Goal: Use online tool/utility: Utilize a website feature to perform a specific function

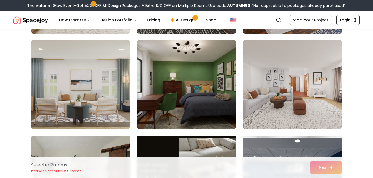
scroll to position [608, 0]
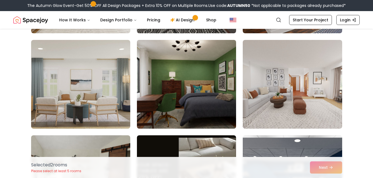
click at [197, 85] on img at bounding box center [186, 84] width 104 height 93
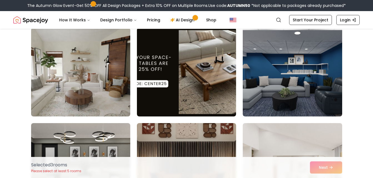
scroll to position [717, 0]
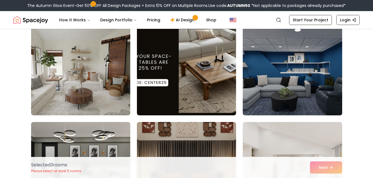
click at [275, 87] on img at bounding box center [292, 70] width 104 height 93
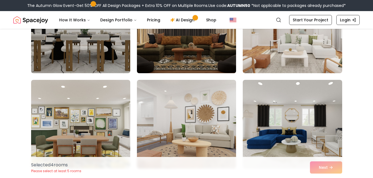
scroll to position [855, 0]
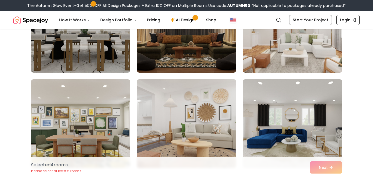
click at [199, 115] on img at bounding box center [186, 123] width 104 height 93
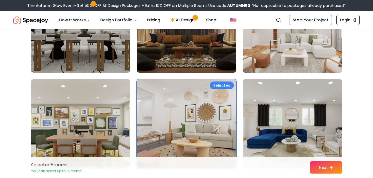
scroll to position [907, 0]
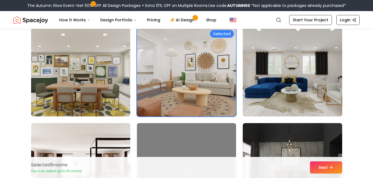
click at [307, 90] on img at bounding box center [292, 72] width 104 height 93
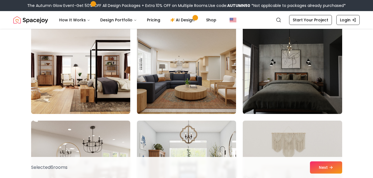
scroll to position [1005, 0]
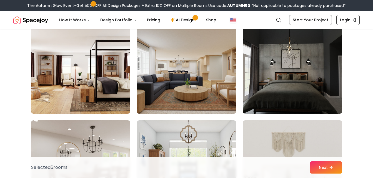
click at [167, 93] on img at bounding box center [186, 69] width 104 height 93
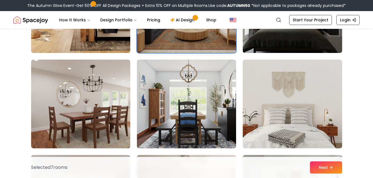
scroll to position [1066, 0]
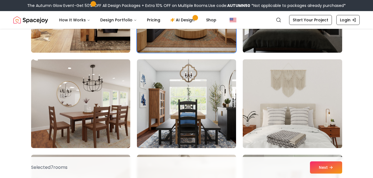
click at [276, 100] on img at bounding box center [292, 103] width 104 height 93
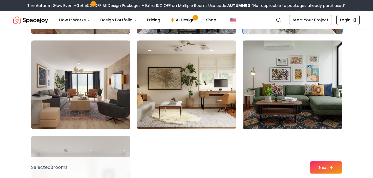
scroll to position [1180, 0]
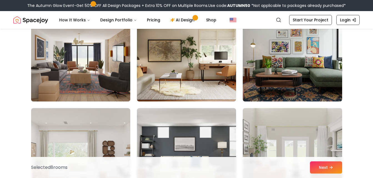
click at [93, 74] on img at bounding box center [81, 57] width 104 height 93
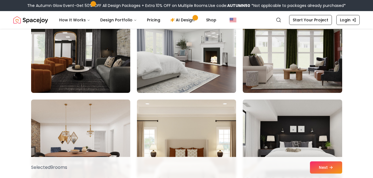
scroll to position [1506, 0]
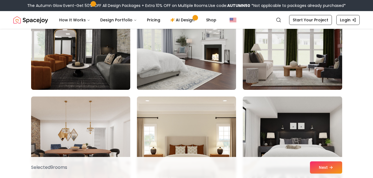
click at [199, 77] on img at bounding box center [186, 45] width 104 height 93
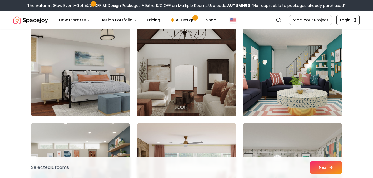
scroll to position [1766, 0]
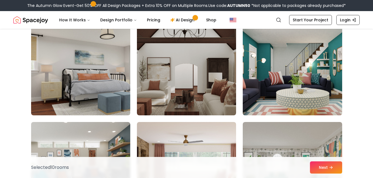
click at [264, 83] on img at bounding box center [292, 70] width 104 height 93
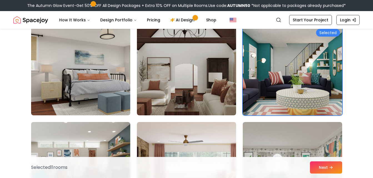
click at [264, 83] on img at bounding box center [292, 70] width 104 height 93
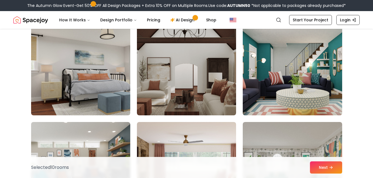
click at [264, 83] on img at bounding box center [292, 70] width 104 height 93
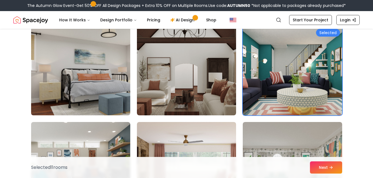
click at [58, 97] on img at bounding box center [81, 70] width 104 height 93
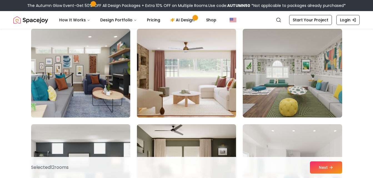
click at [80, 87] on img at bounding box center [81, 73] width 104 height 93
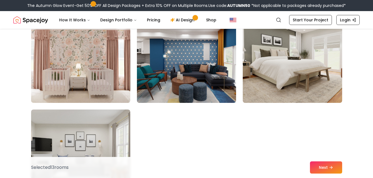
scroll to position [2161, 0]
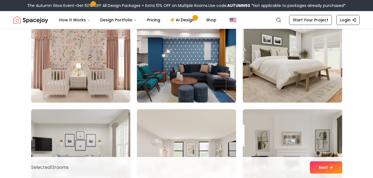
click at [178, 88] on img at bounding box center [186, 58] width 104 height 93
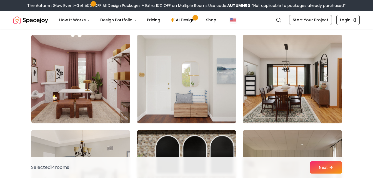
click at [178, 89] on img at bounding box center [186, 79] width 99 height 89
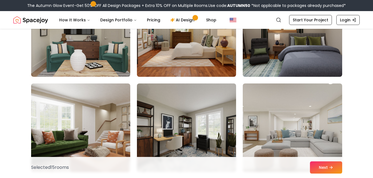
scroll to position [3006, 0]
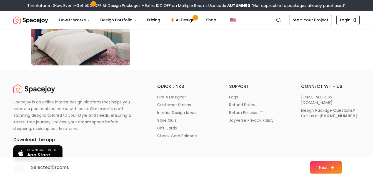
click at [333, 171] on button "Next" at bounding box center [326, 167] width 32 height 12
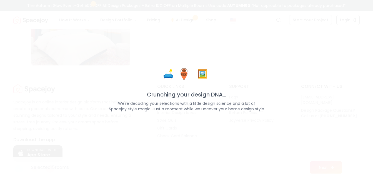
scroll to position [3248, 0]
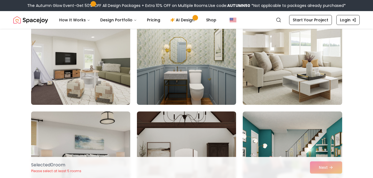
scroll to position [1682, 0]
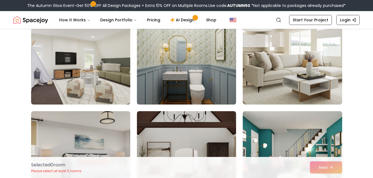
click at [163, 85] on img at bounding box center [186, 60] width 104 height 93
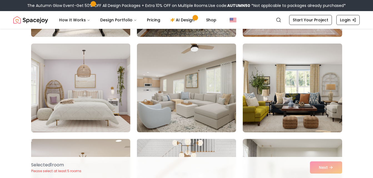
scroll to position [222, 0]
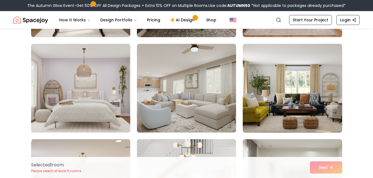
click at [65, 83] on img at bounding box center [81, 88] width 104 height 93
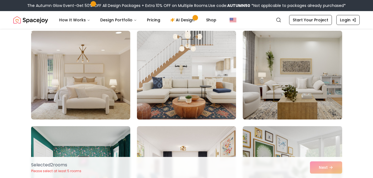
scroll to position [331, 0]
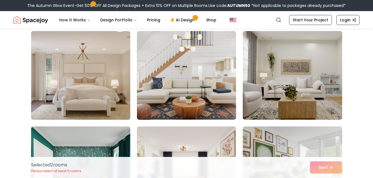
click at [95, 104] on img at bounding box center [81, 75] width 104 height 93
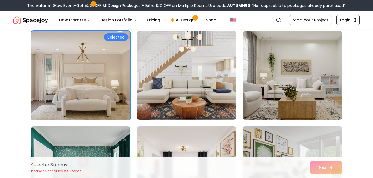
click at [105, 113] on img at bounding box center [81, 75] width 104 height 93
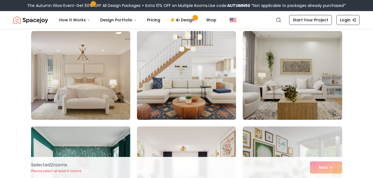
click at [277, 105] on img at bounding box center [292, 75] width 104 height 93
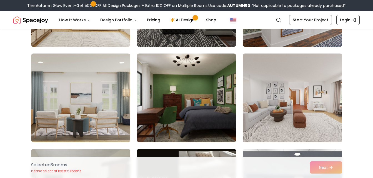
scroll to position [654, 0]
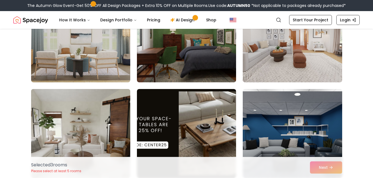
click at [92, 114] on img at bounding box center [81, 133] width 104 height 93
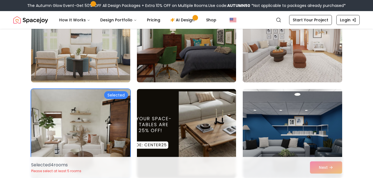
click at [92, 114] on img at bounding box center [81, 133] width 104 height 93
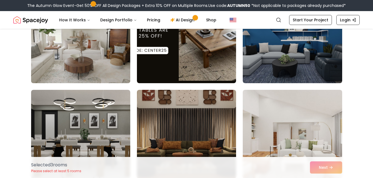
scroll to position [749, 0]
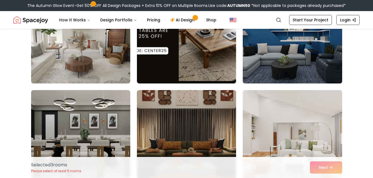
click at [278, 83] on img at bounding box center [292, 39] width 104 height 93
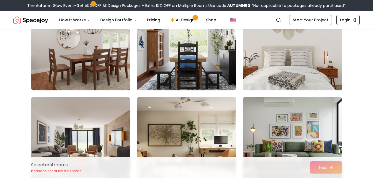
scroll to position [1129, 0]
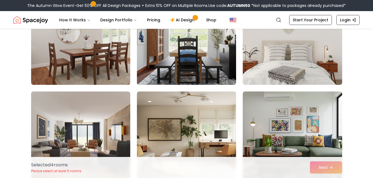
click at [173, 116] on img at bounding box center [186, 136] width 99 height 89
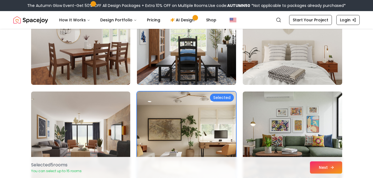
click at [322, 166] on button "Next" at bounding box center [326, 167] width 32 height 12
